Goal: Information Seeking & Learning: Find specific fact

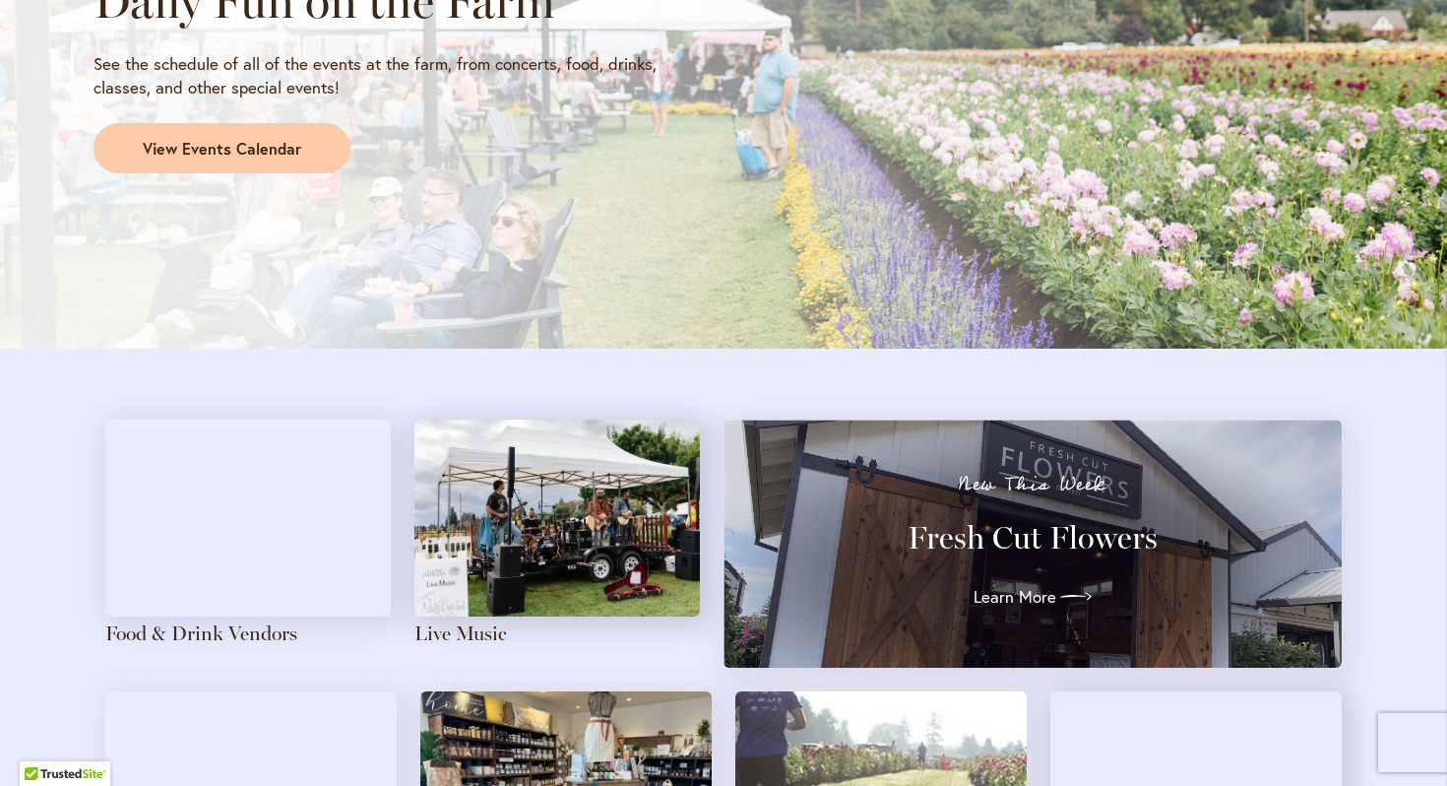
scroll to position [1826, 0]
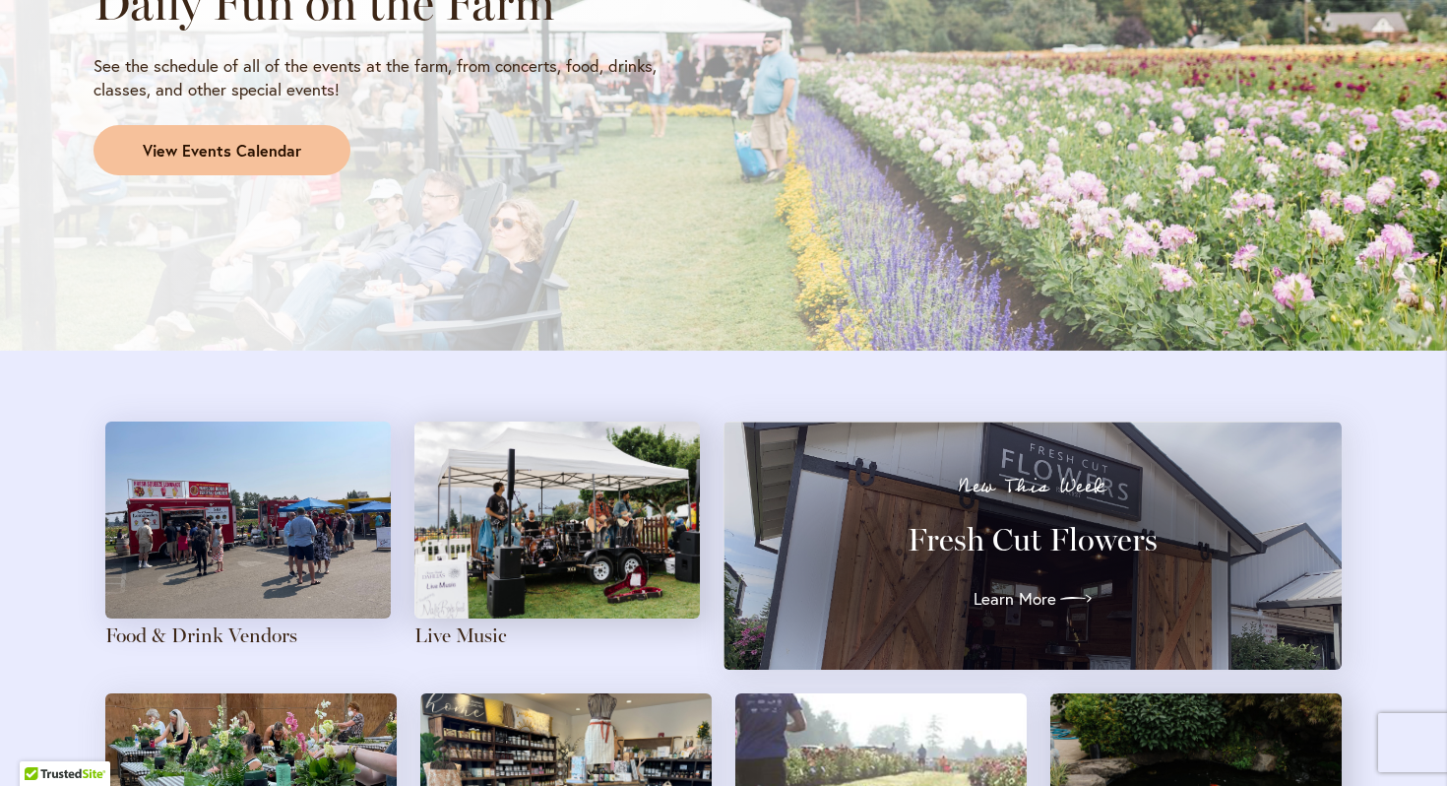
click at [265, 149] on span "View Events Calendar" at bounding box center [222, 151] width 159 height 23
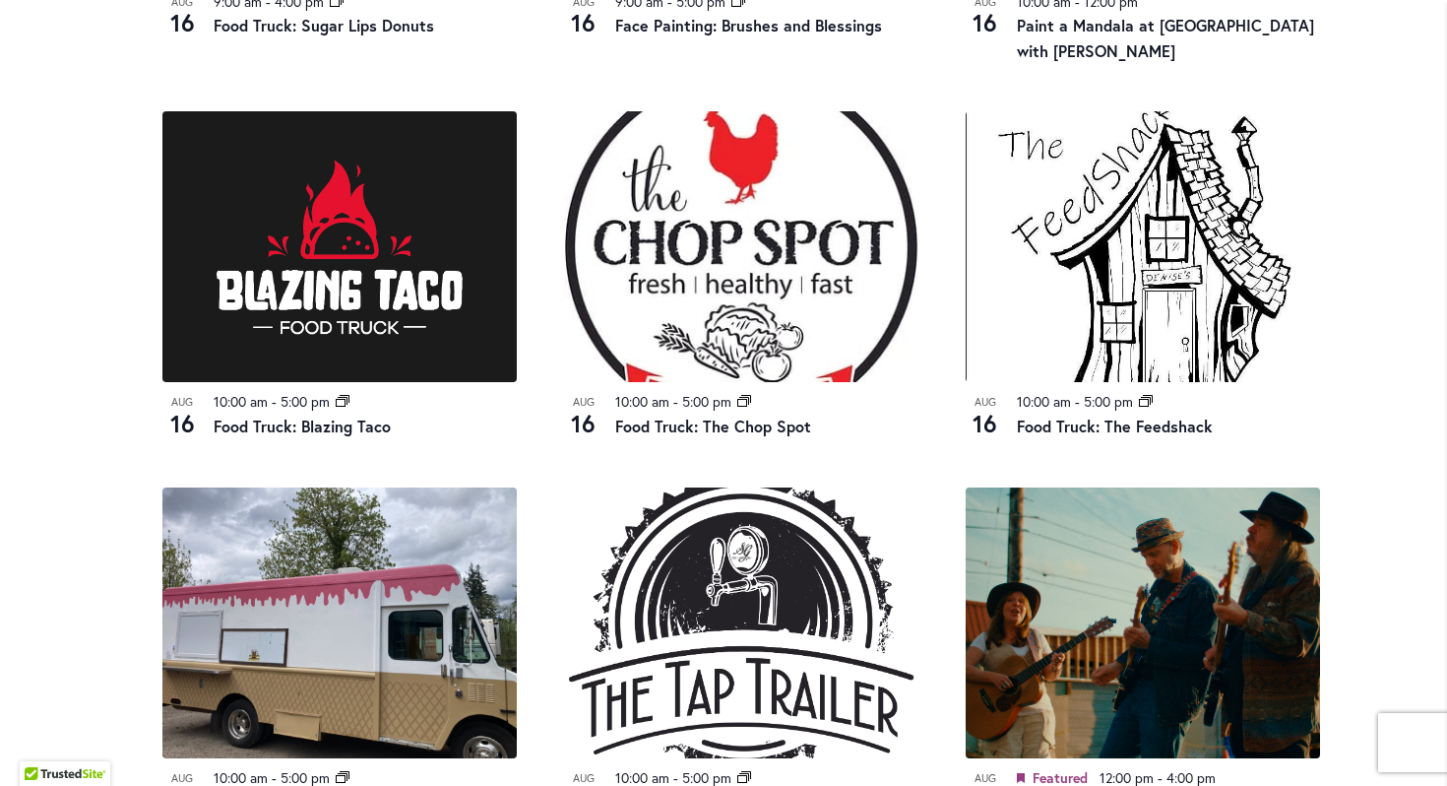
scroll to position [1406, 0]
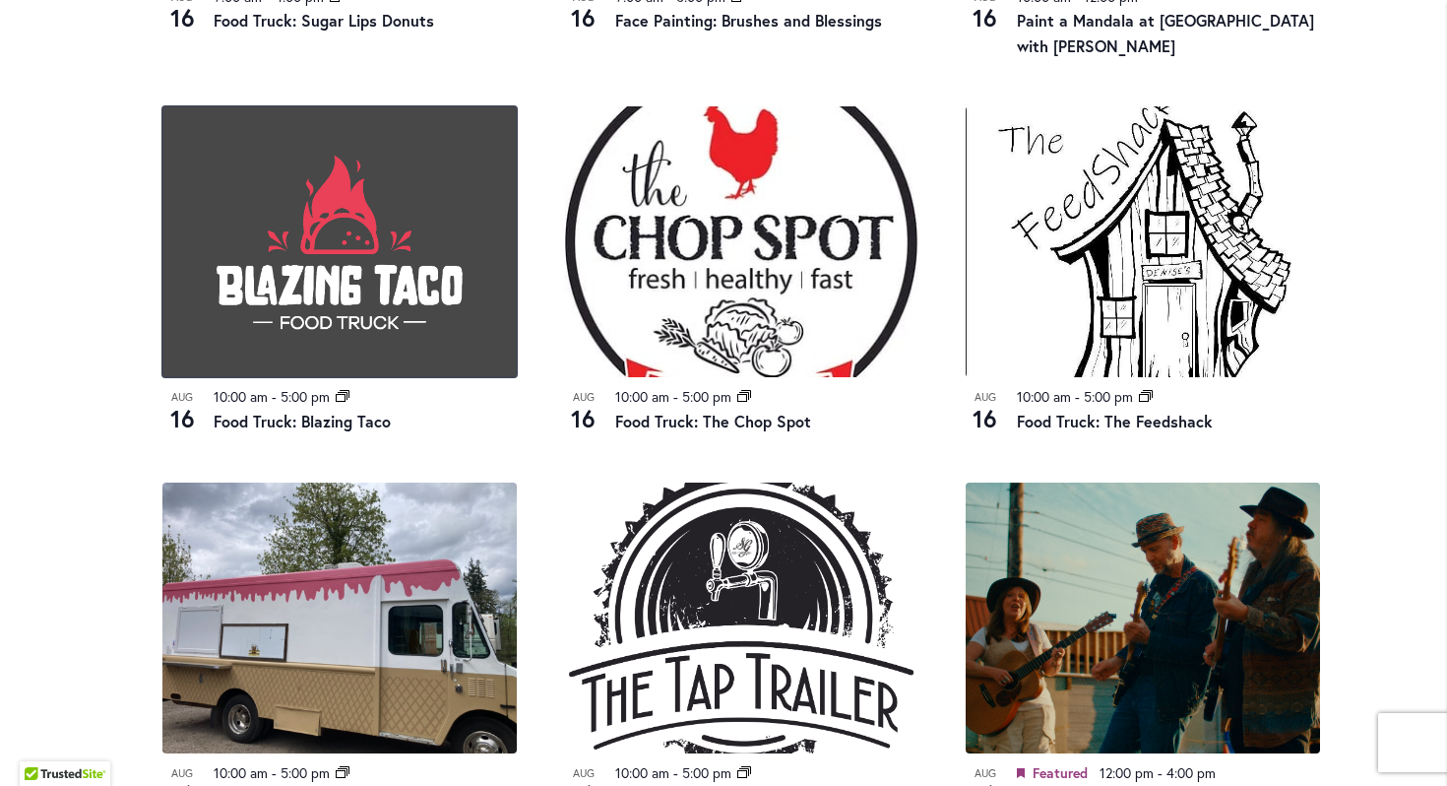
click at [304, 300] on img at bounding box center [339, 241] width 354 height 271
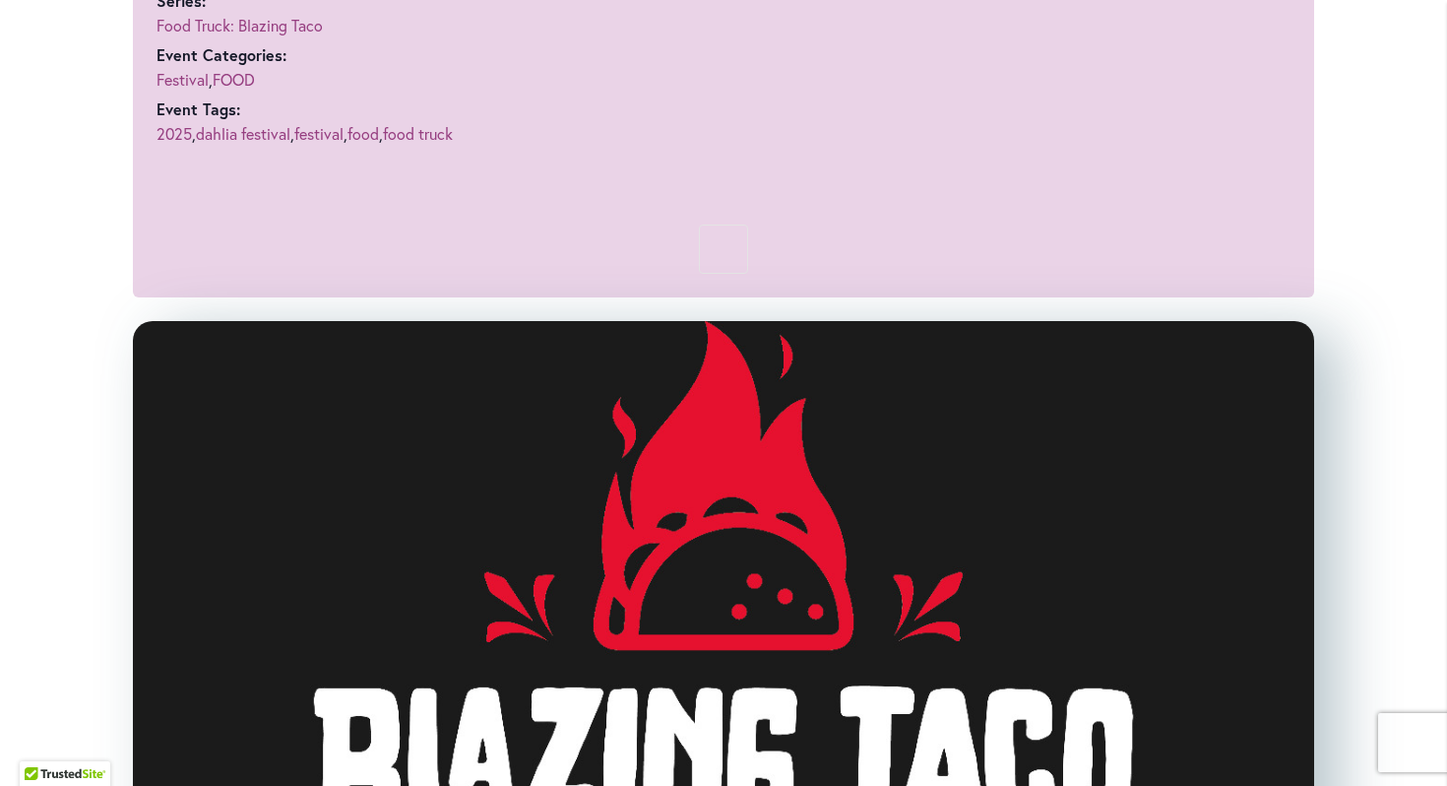
scroll to position [865, 0]
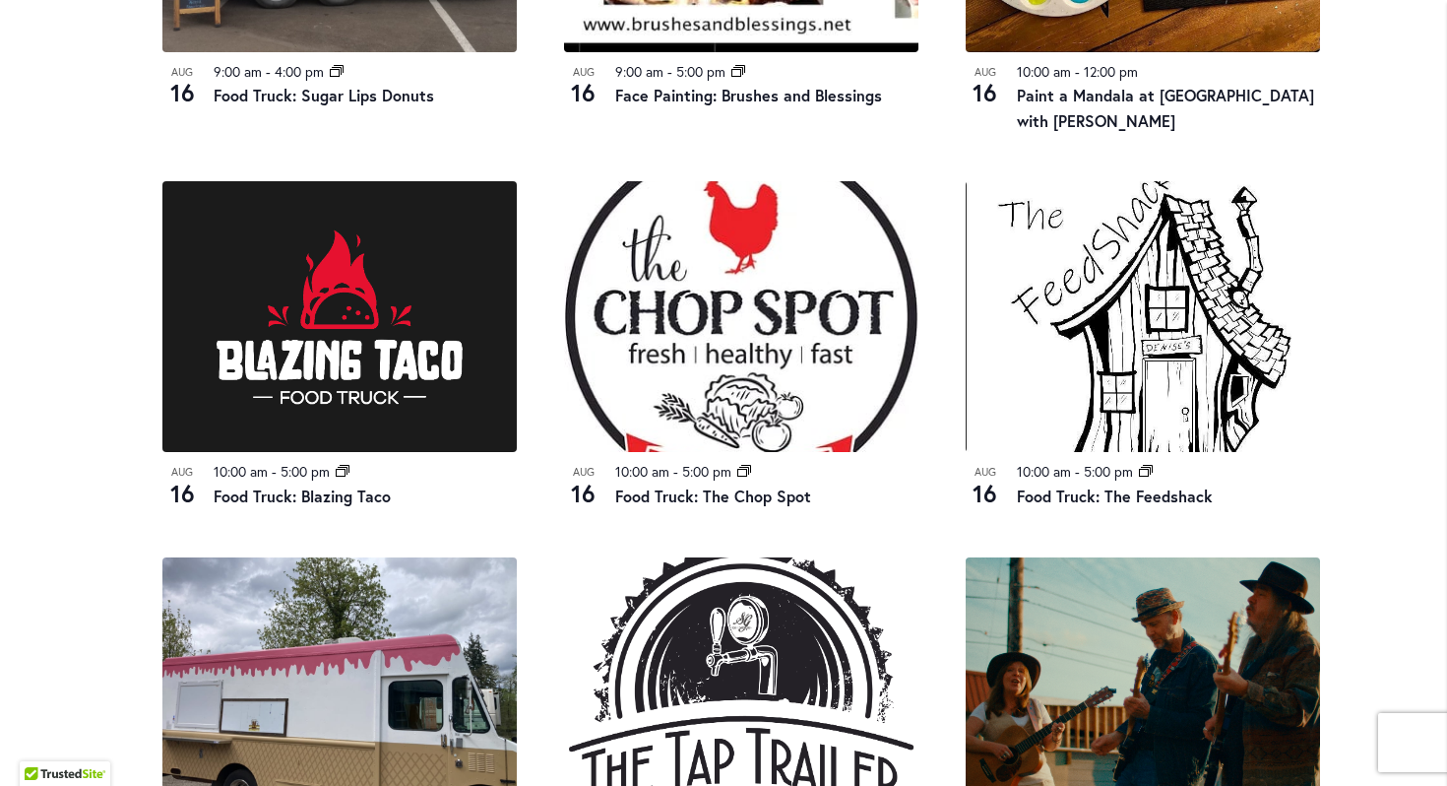
scroll to position [1398, 0]
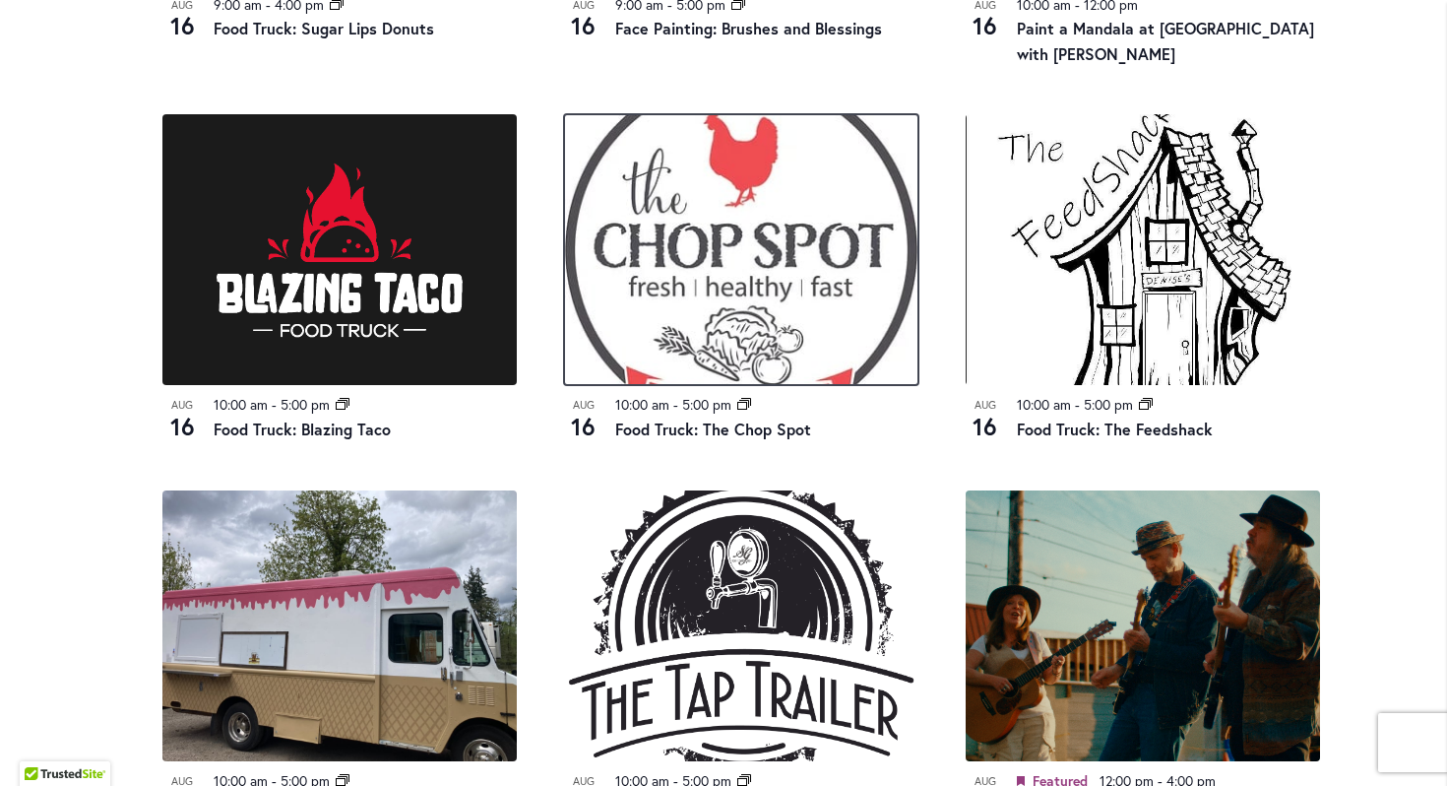
click at [594, 310] on img at bounding box center [741, 249] width 354 height 271
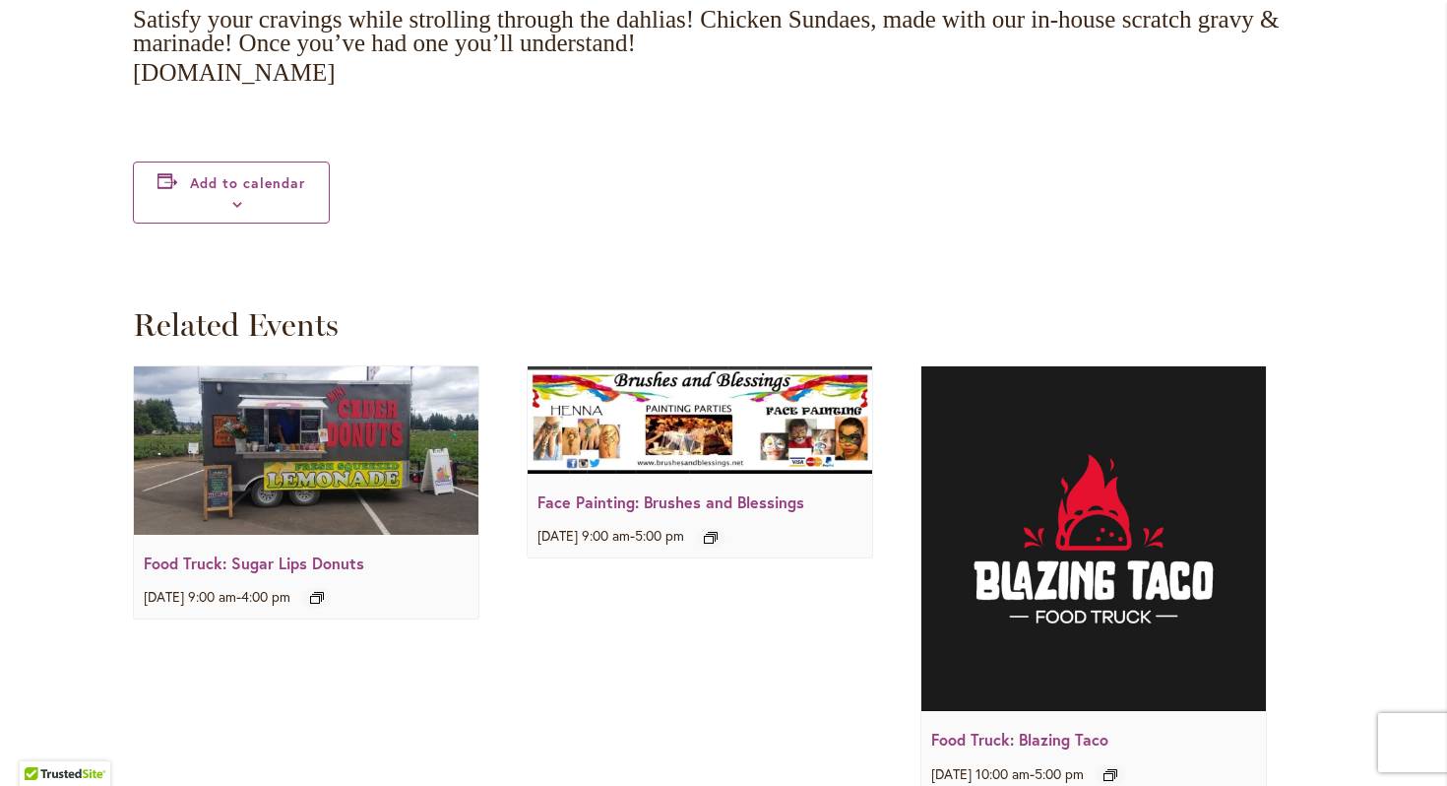
scroll to position [2426, 0]
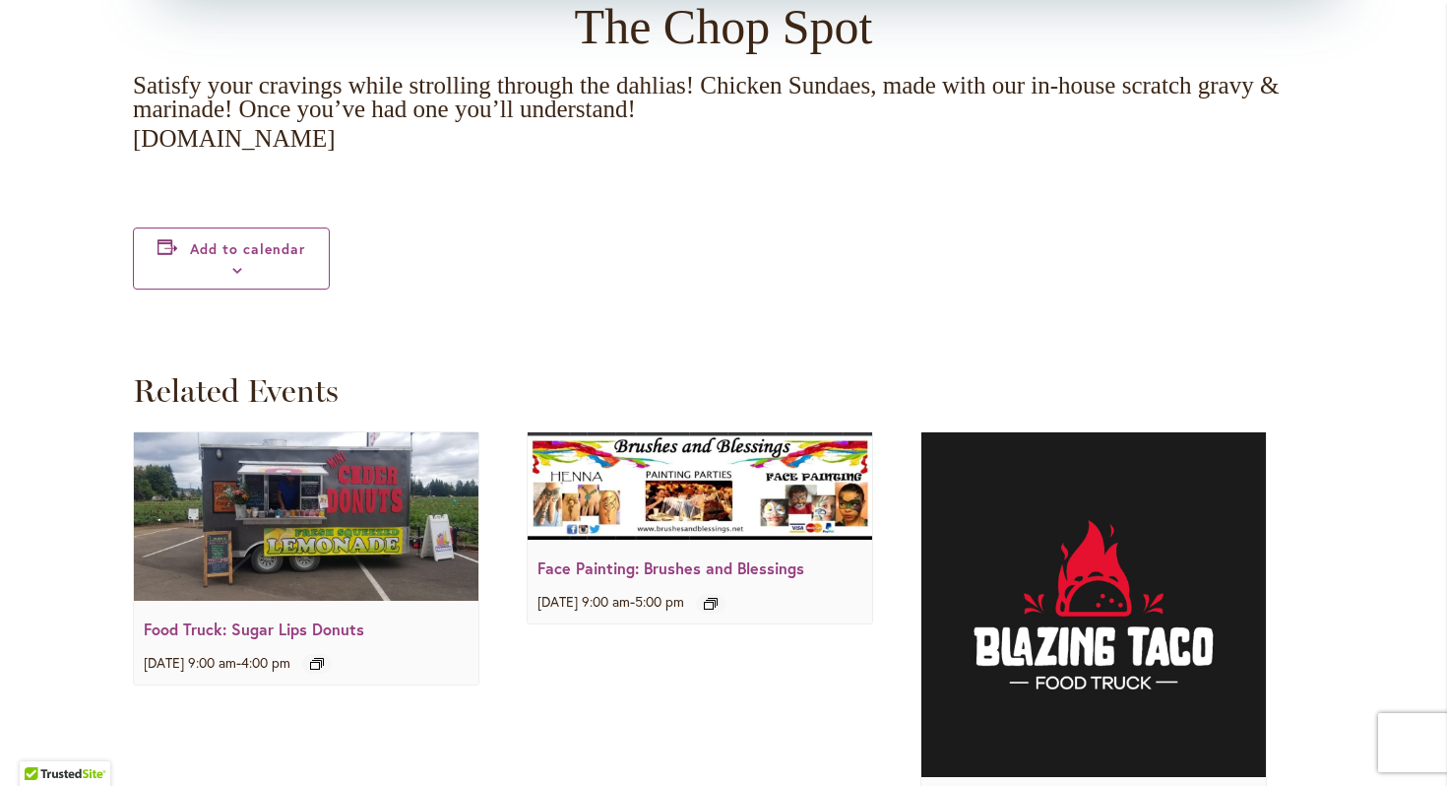
scroll to position [2464, 0]
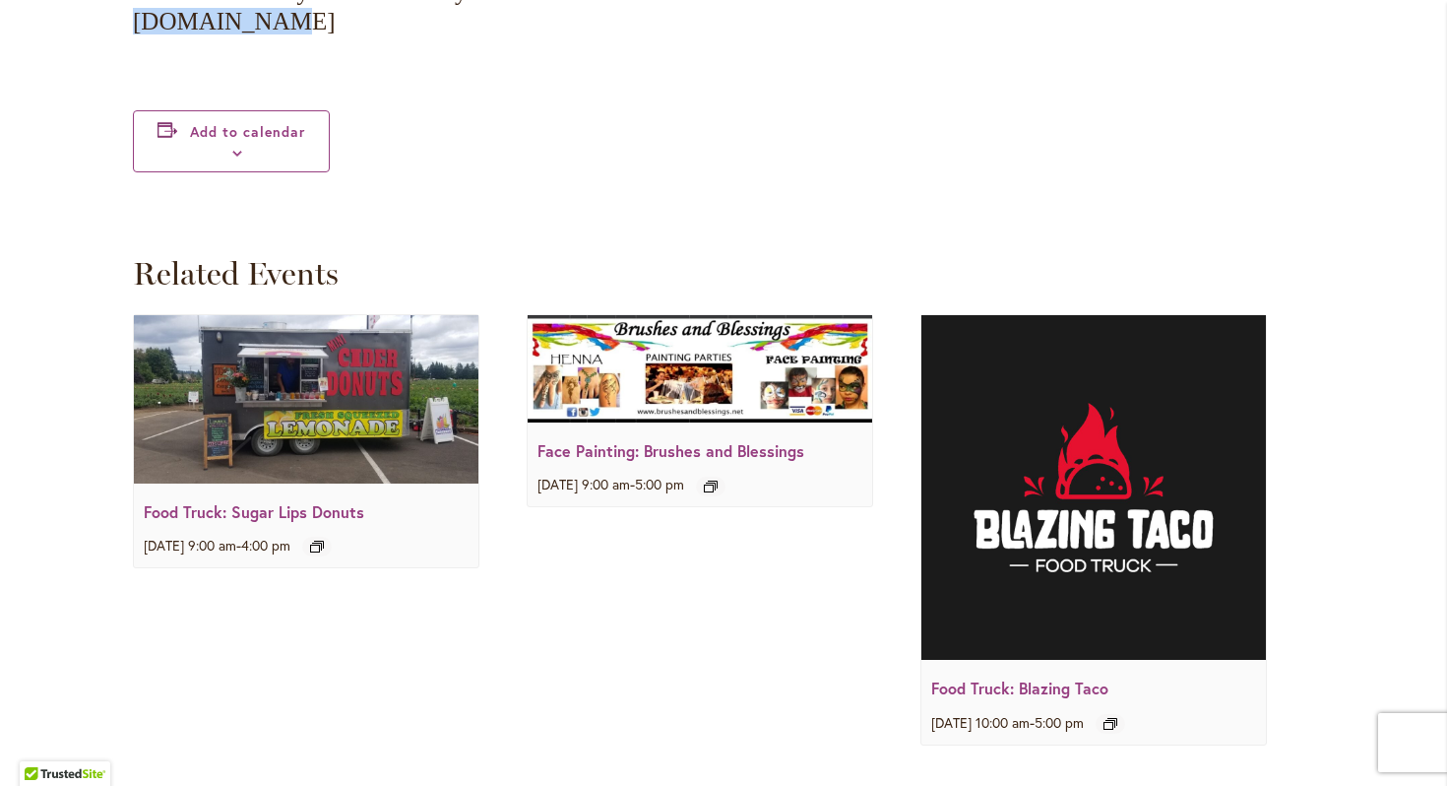
drag, startPoint x: 284, startPoint y: 15, endPoint x: 128, endPoint y: 24, distance: 155.8
copy p "[DOMAIN_NAME]"
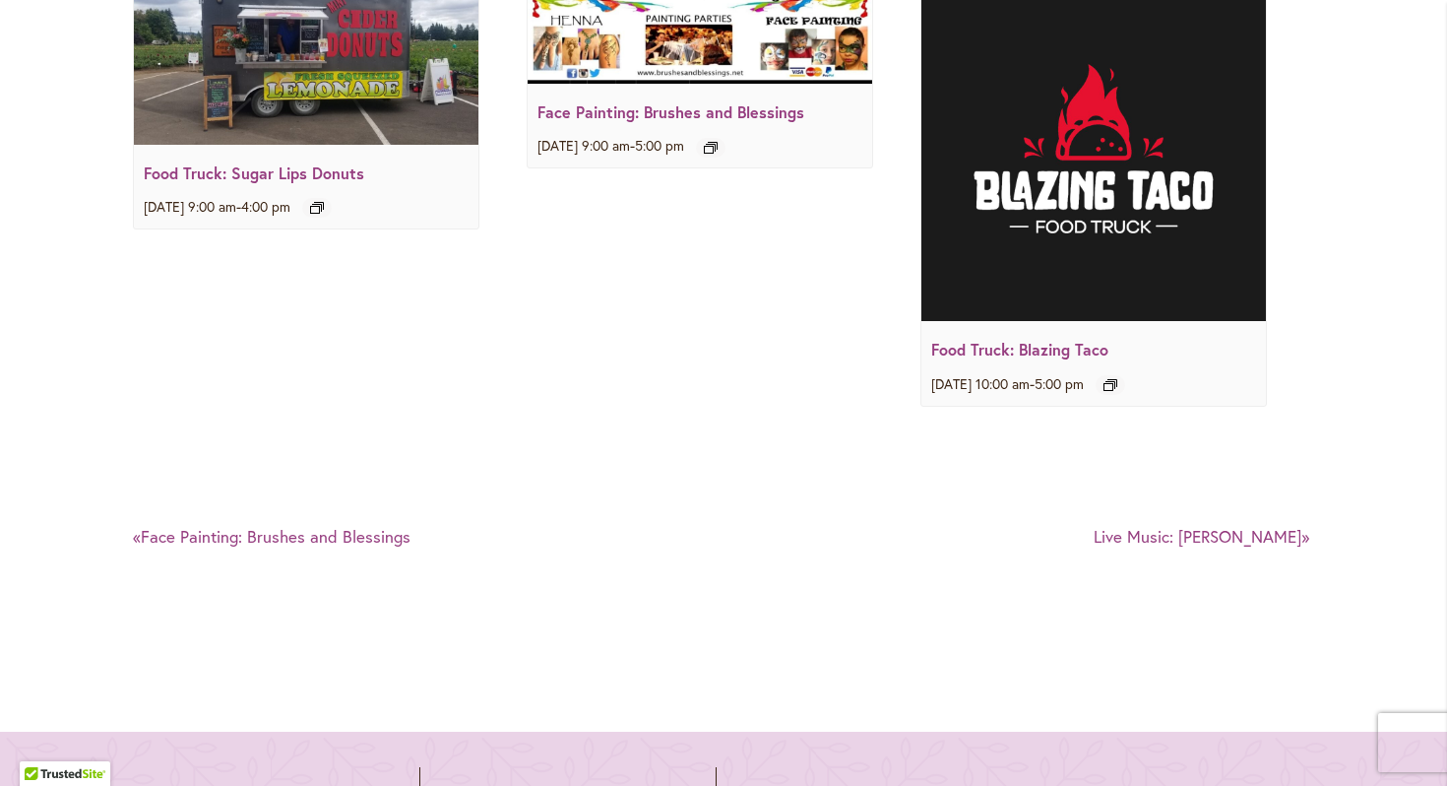
scroll to position [2812, 0]
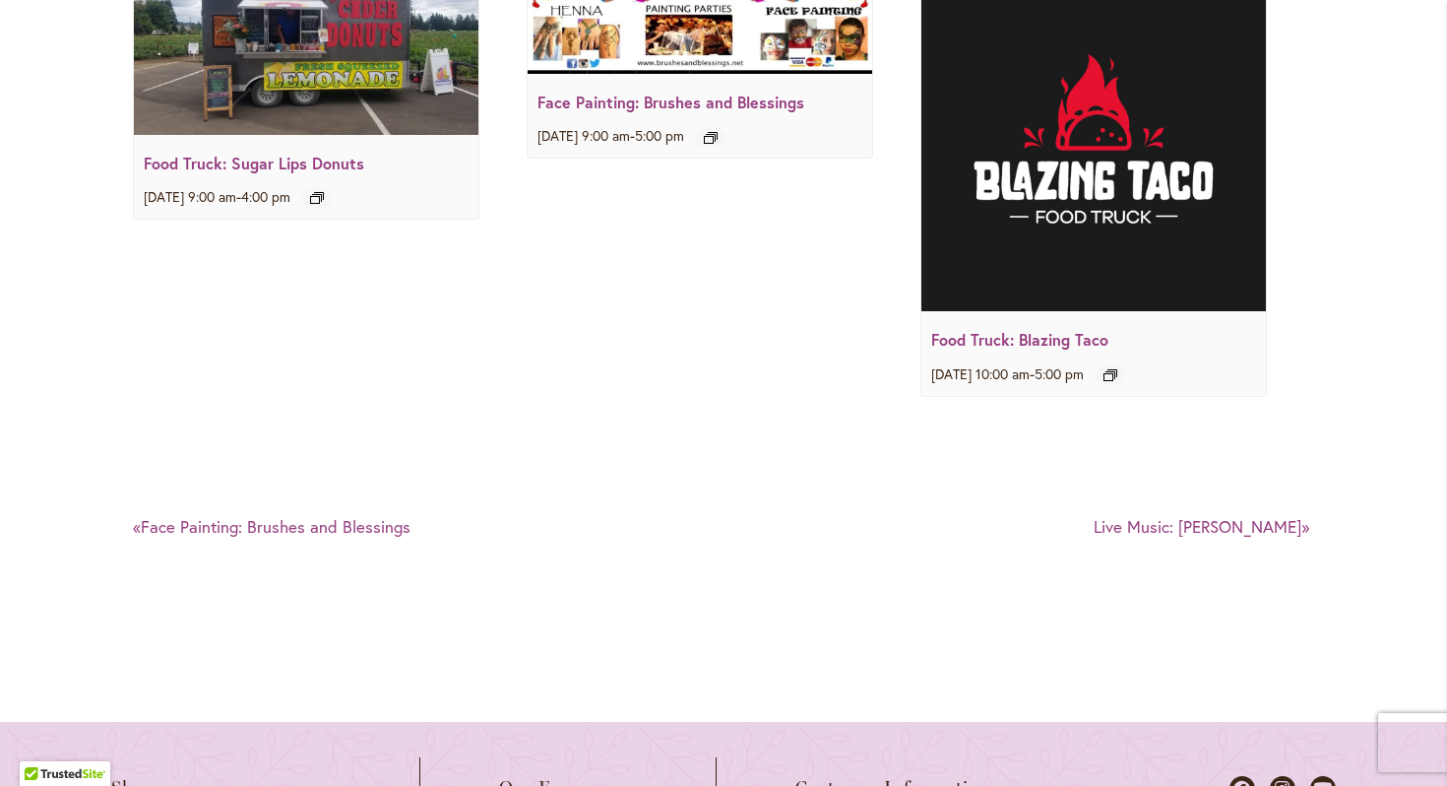
click at [1016, 269] on img at bounding box center [1094, 139] width 345 height 345
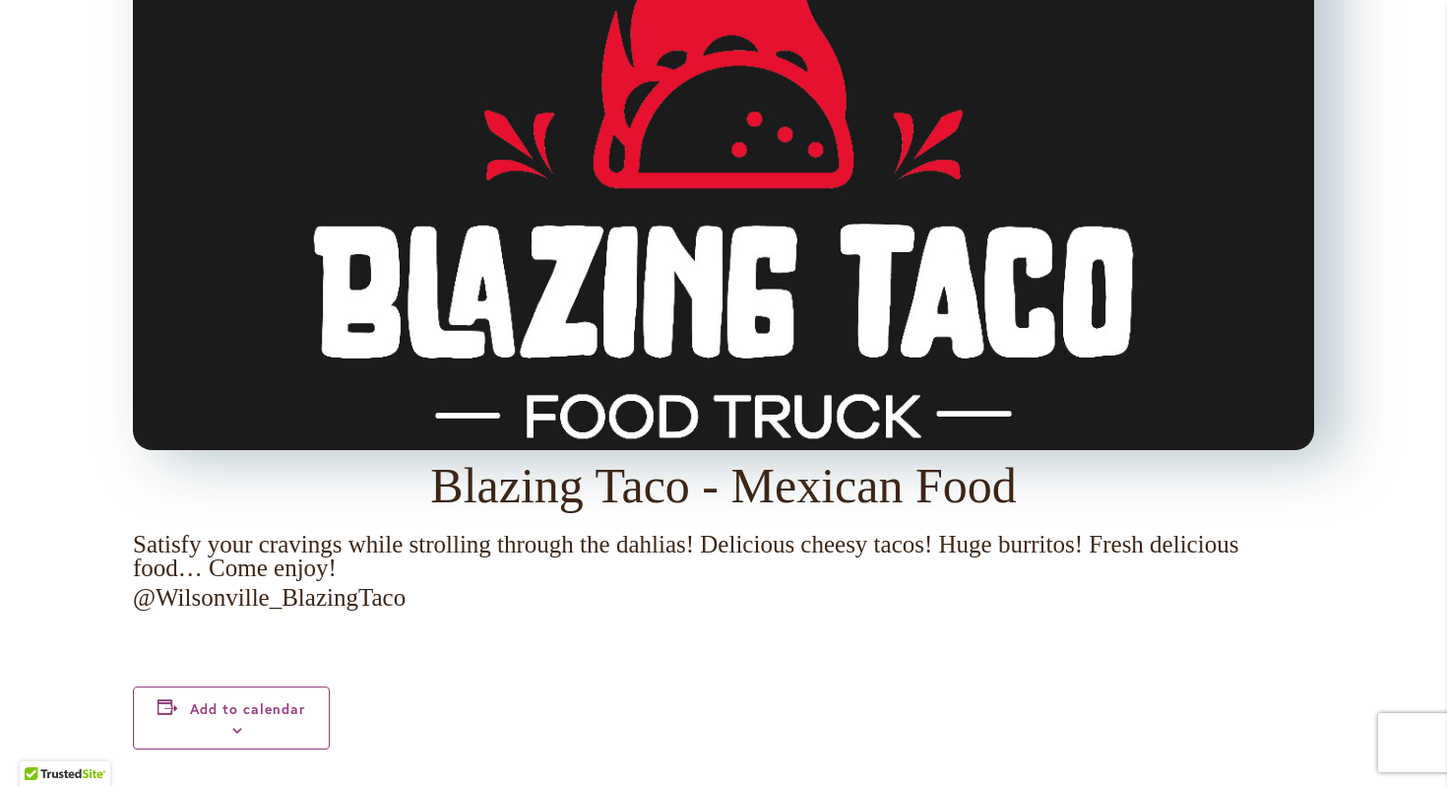
scroll to position [1957, 0]
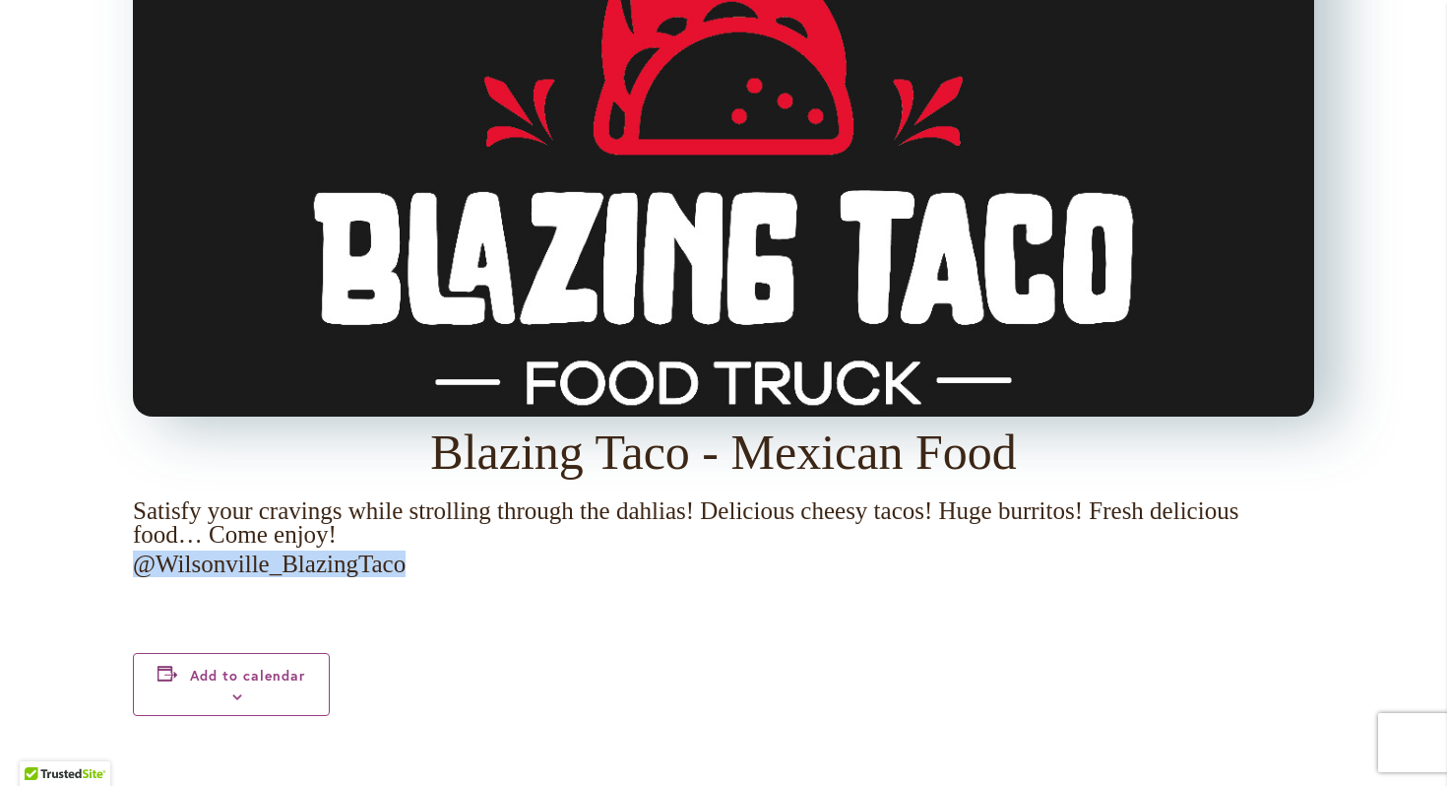
drag, startPoint x: 416, startPoint y: 563, endPoint x: 110, endPoint y: 558, distance: 306.3
copy p "@Wilsonville_BlazingTaco"
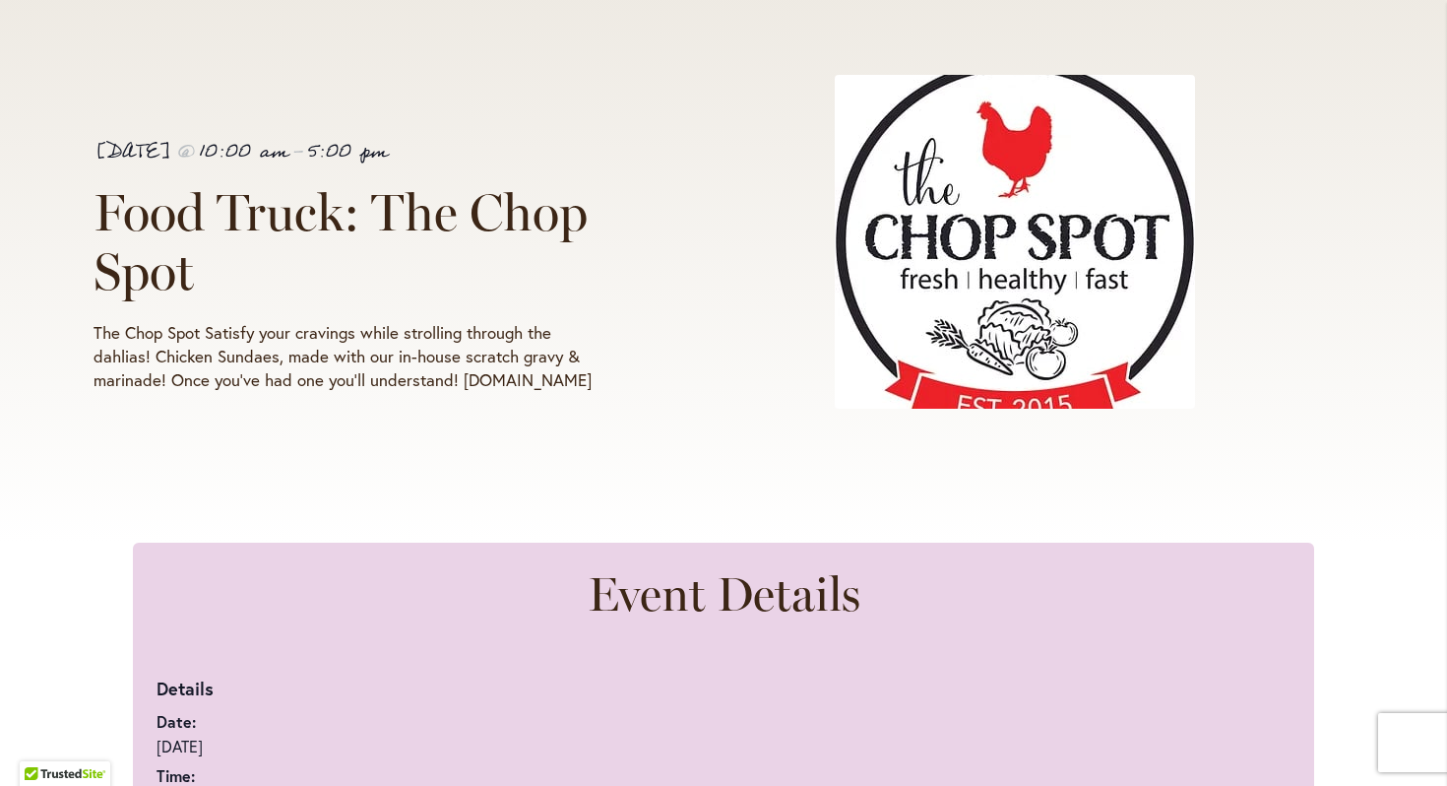
scroll to position [397, 0]
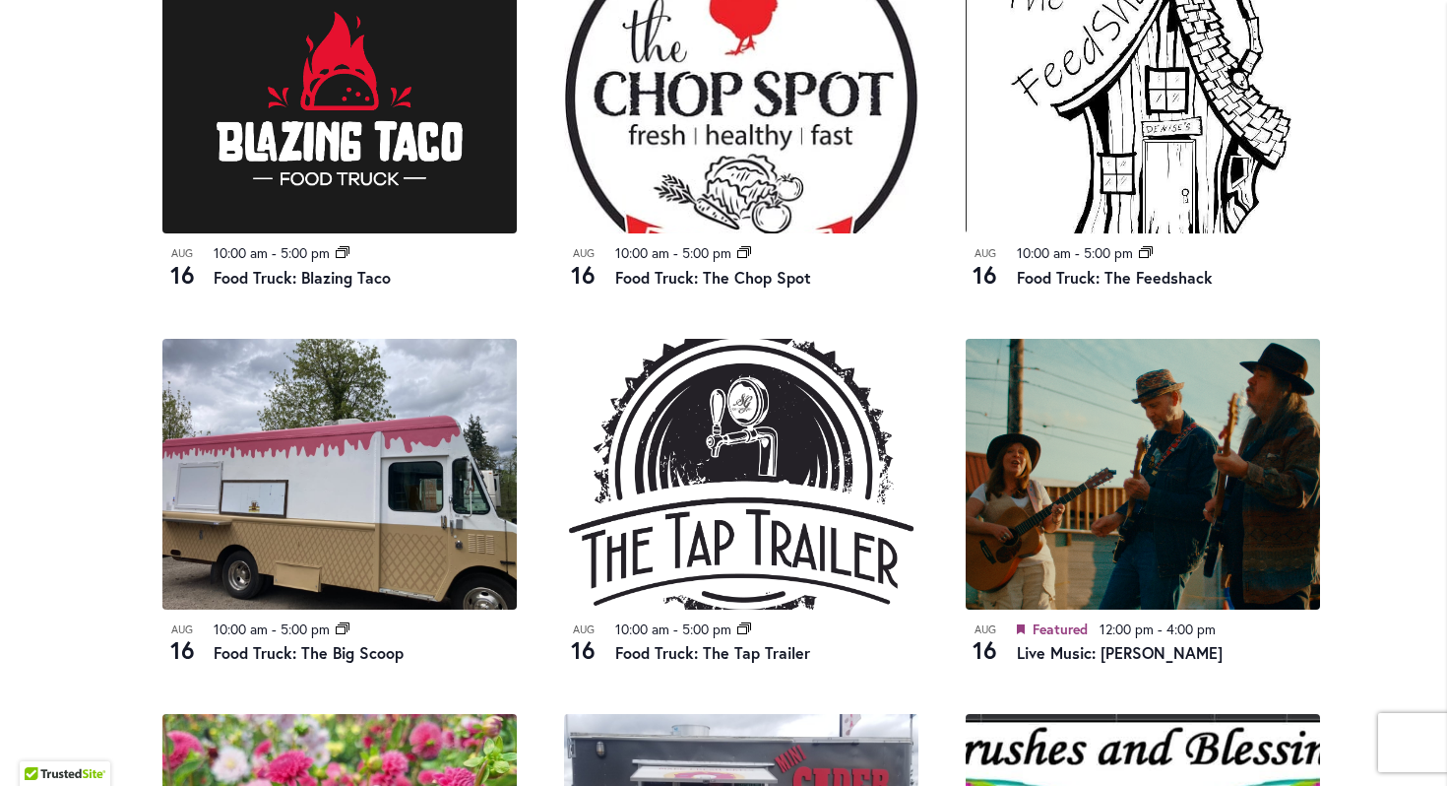
scroll to position [1568, 0]
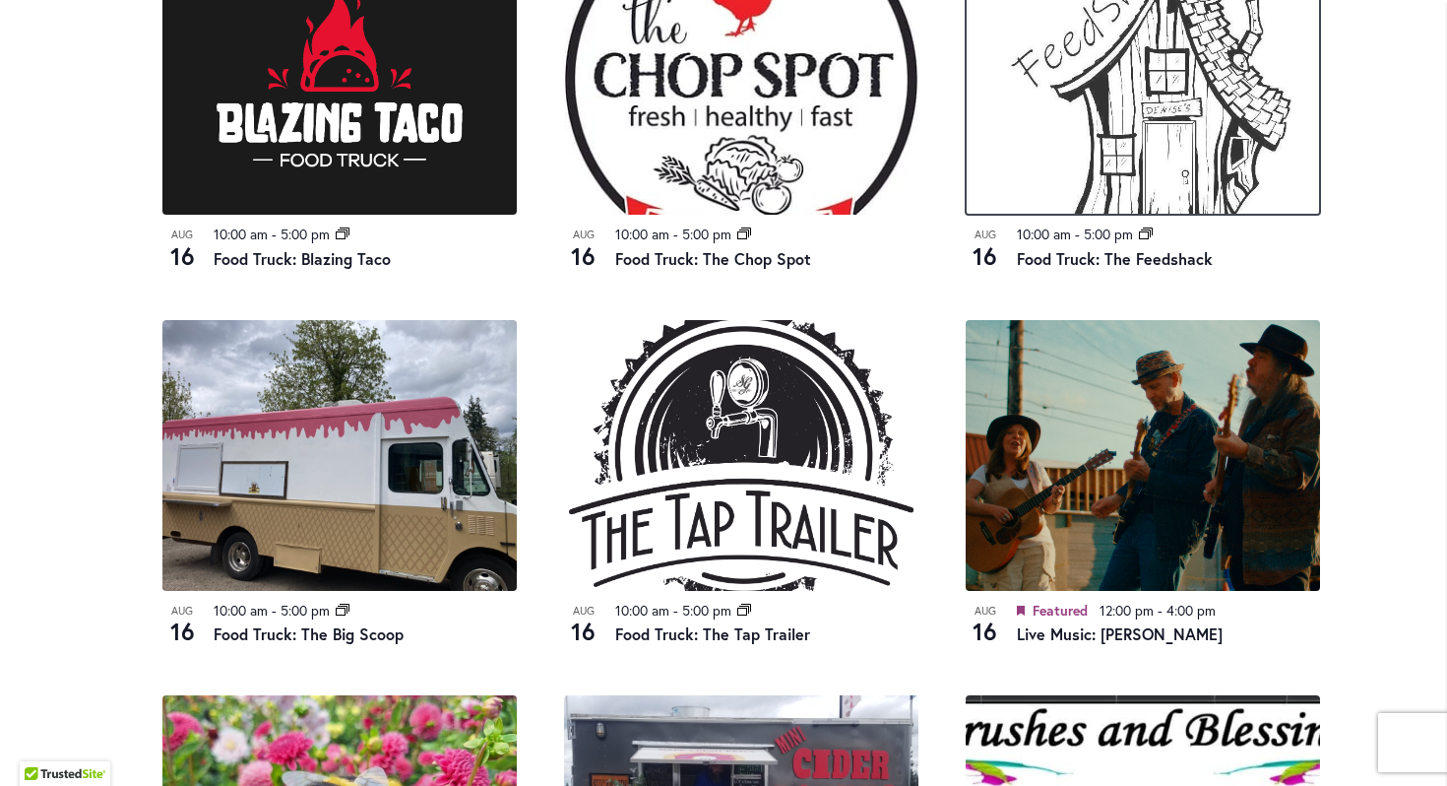
click at [1069, 101] on img at bounding box center [1143, 79] width 354 height 271
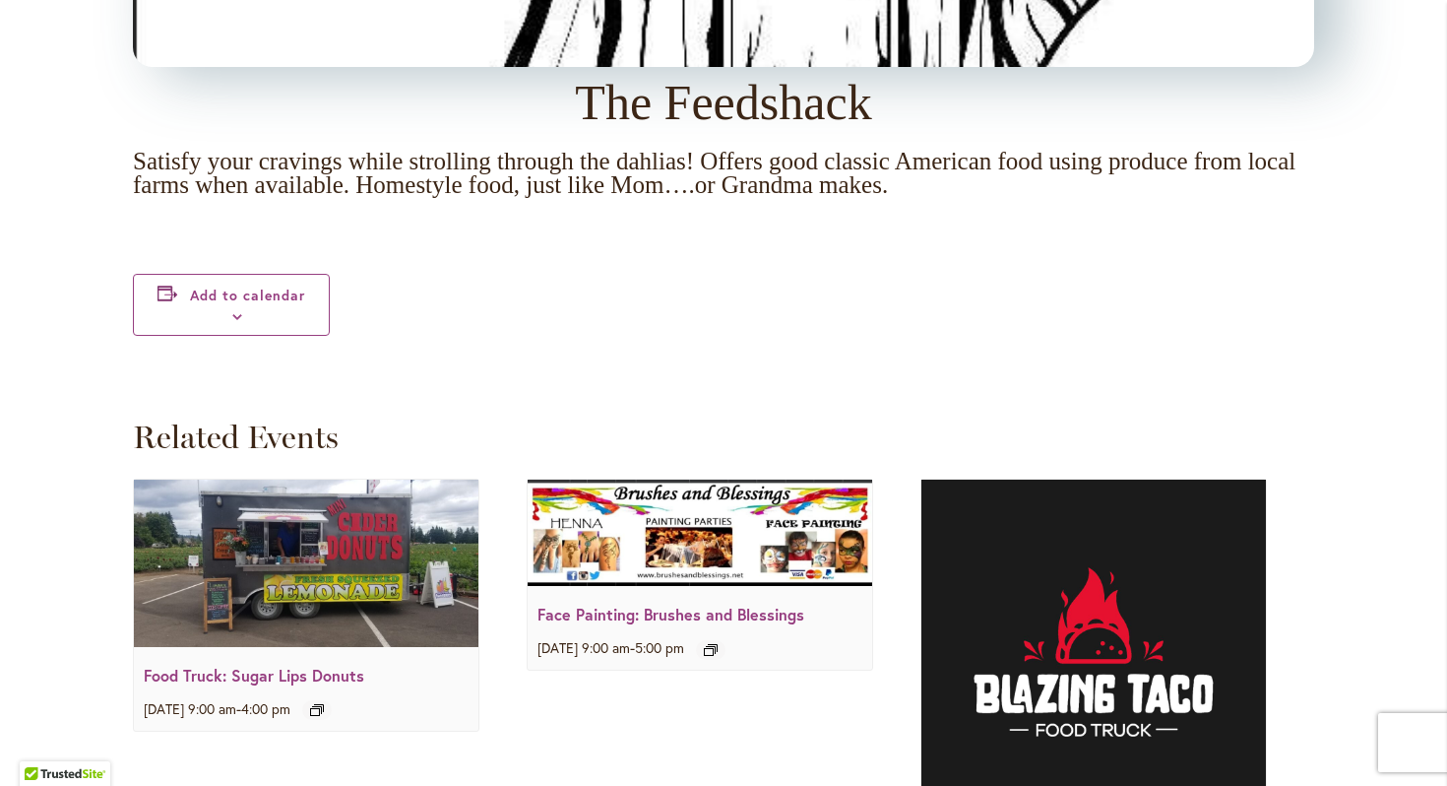
scroll to position [2538, 0]
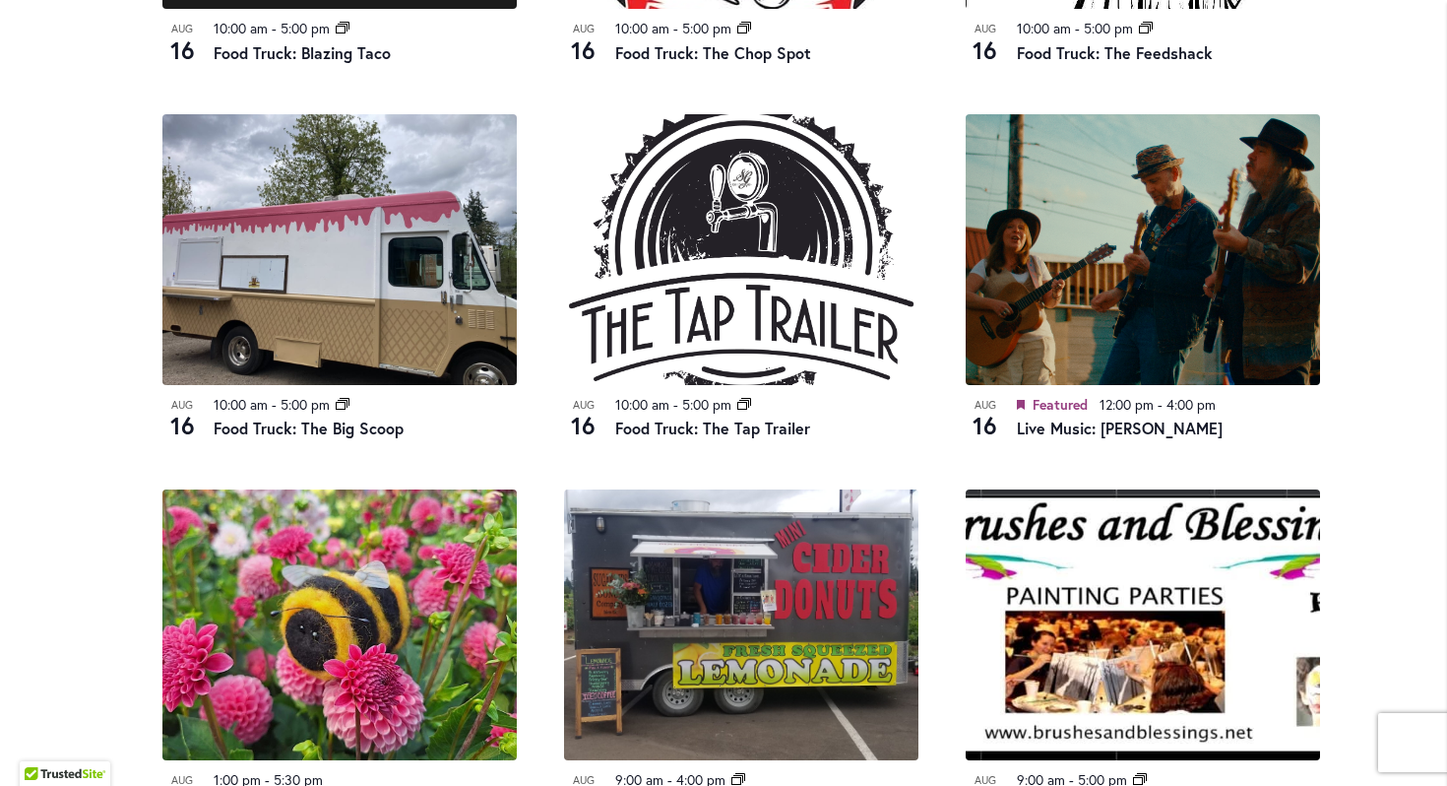
scroll to position [1776, 0]
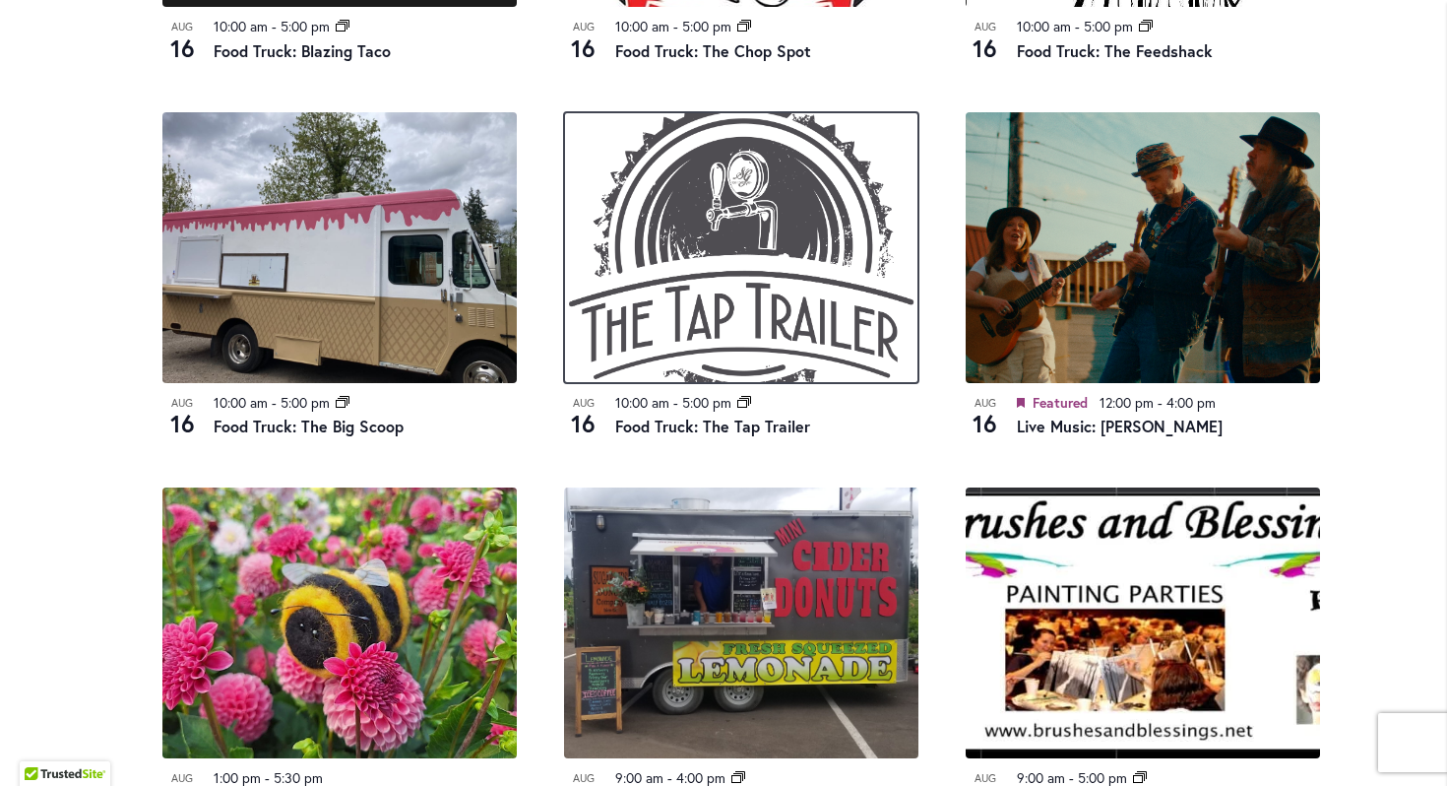
click at [678, 273] on img at bounding box center [741, 247] width 354 height 271
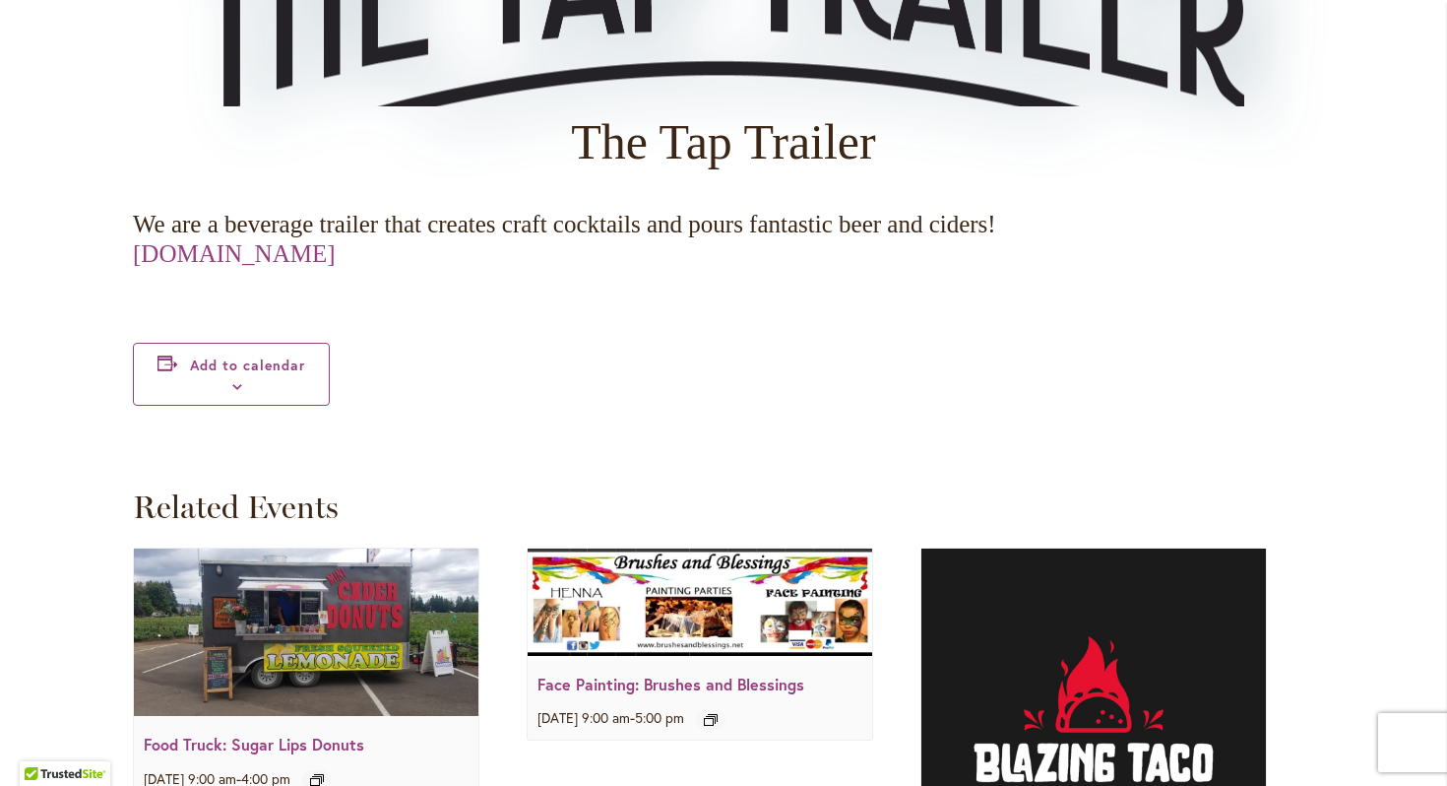
scroll to position [2416, 0]
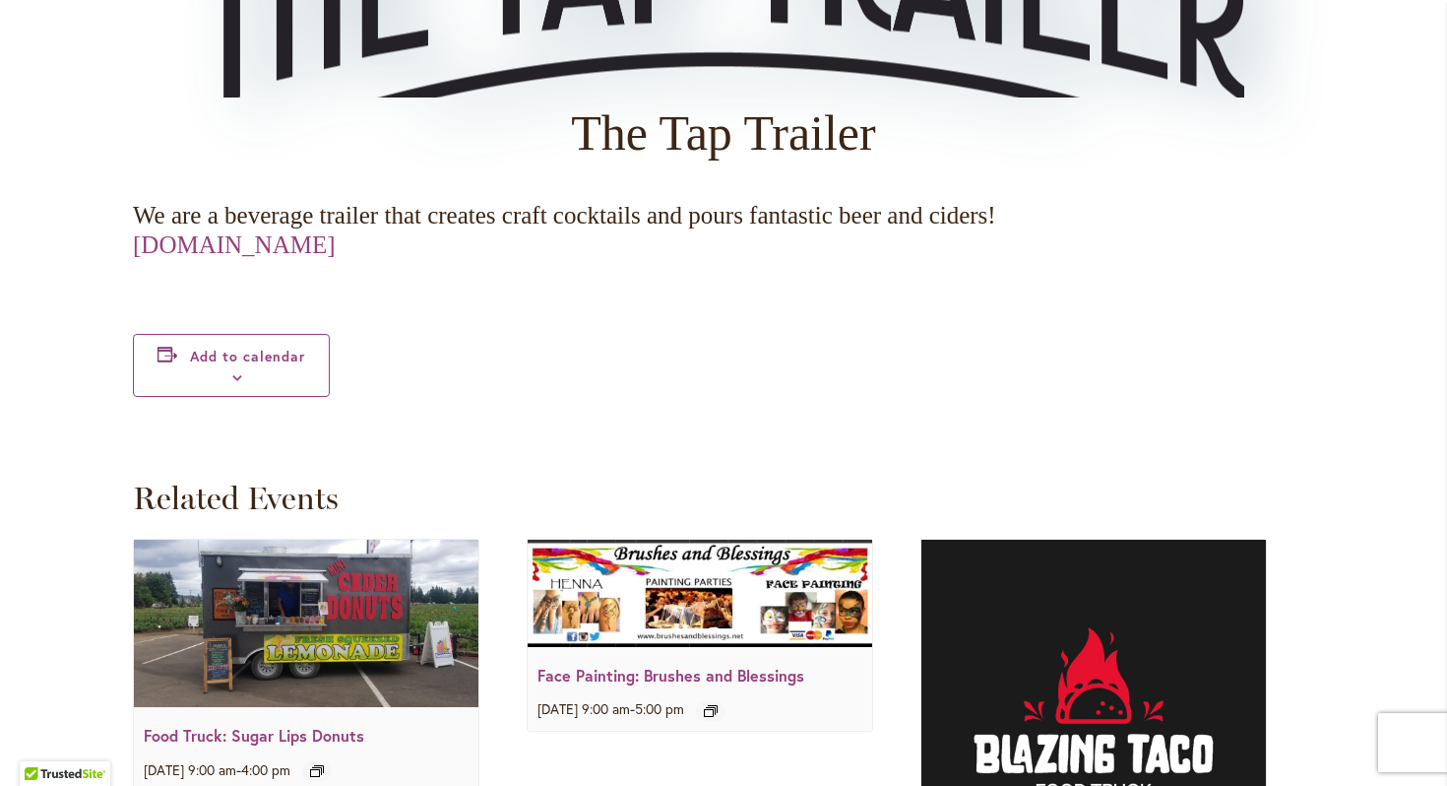
click at [292, 254] on link "[DOMAIN_NAME]" at bounding box center [234, 244] width 203 height 27
